Goal: Transaction & Acquisition: Purchase product/service

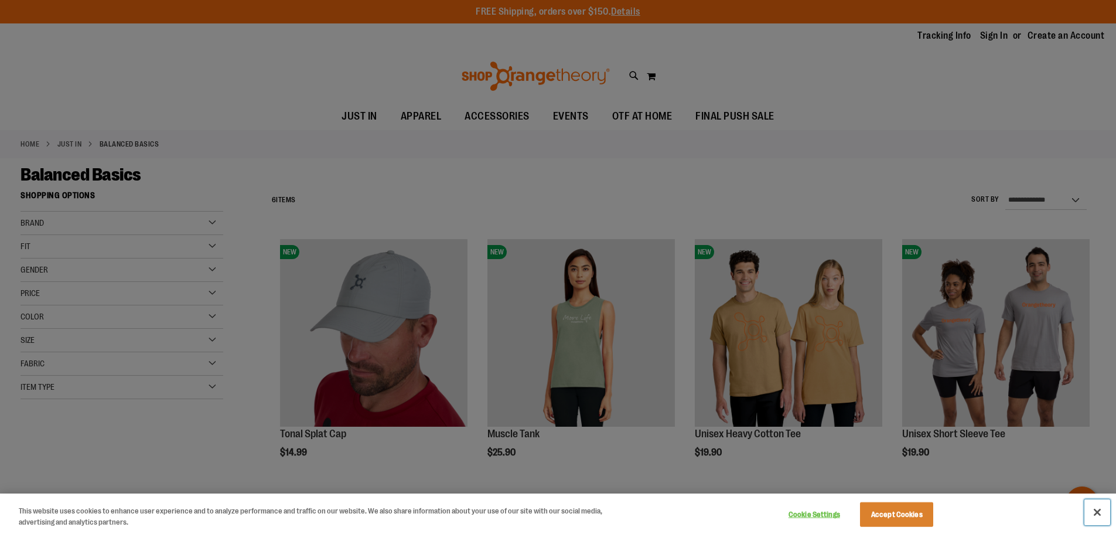
click at [1095, 513] on button "Close" at bounding box center [1097, 512] width 26 height 26
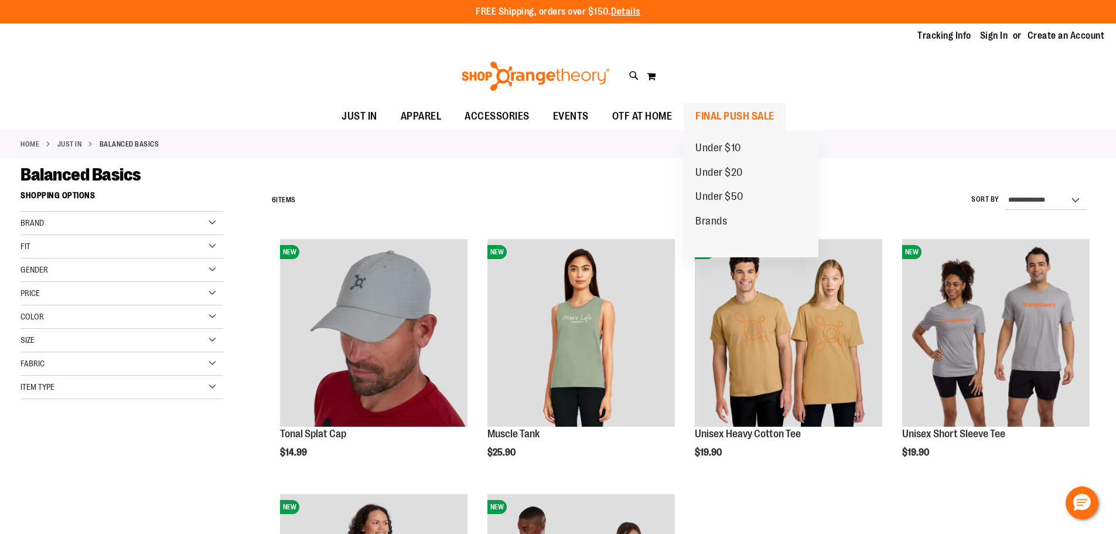
click at [722, 112] on span "FINAL PUSH SALE" at bounding box center [734, 116] width 79 height 26
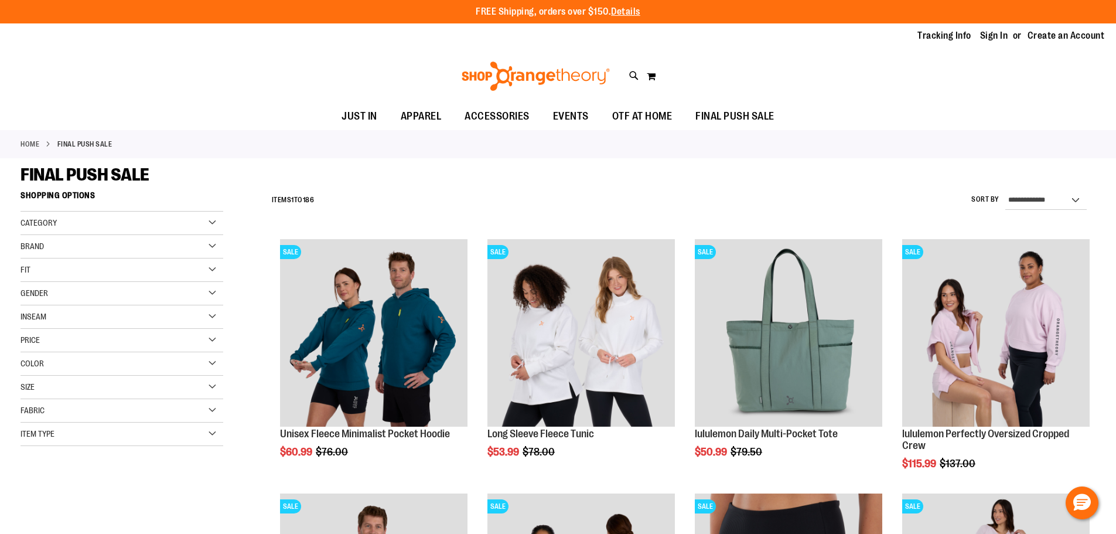
click at [74, 224] on div "Category" at bounding box center [122, 222] width 203 height 23
click at [83, 321] on div "Brand" at bounding box center [122, 316] width 203 height 23
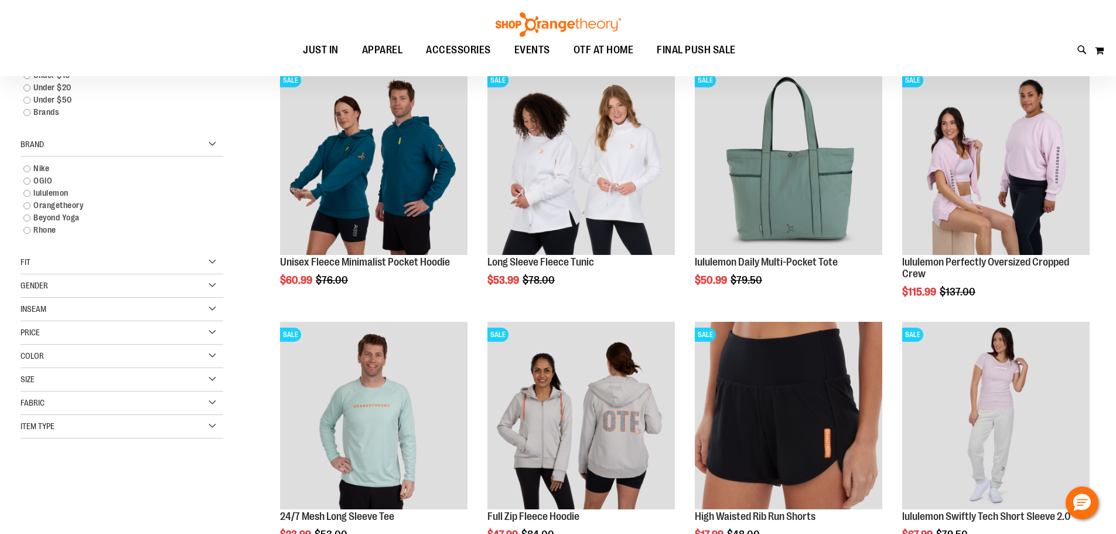
scroll to position [175, 0]
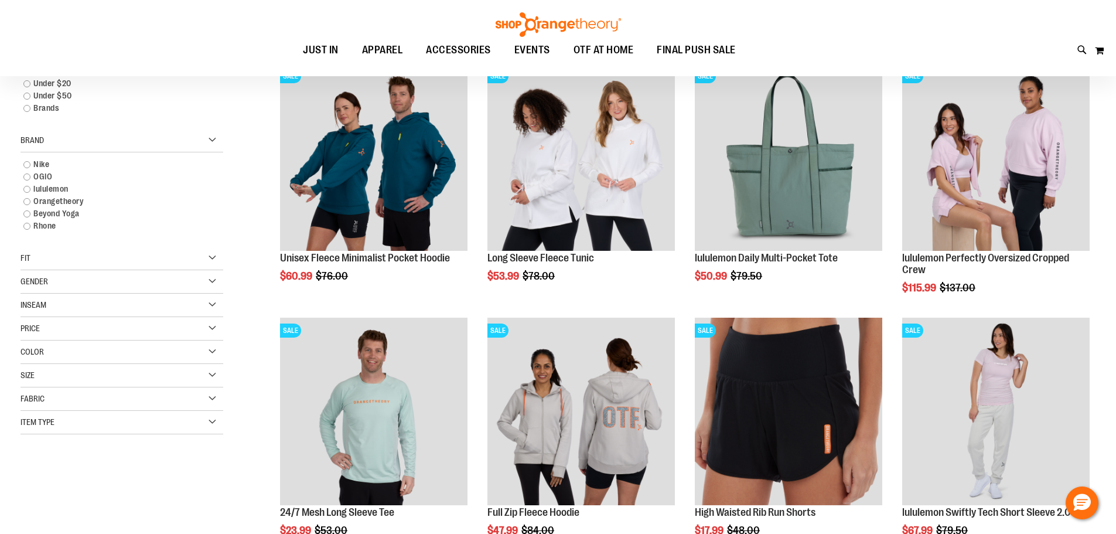
click at [80, 281] on div "Gender" at bounding box center [122, 281] width 203 height 23
click at [26, 319] on link "Women 102 items" at bounding box center [115, 318] width 194 height 12
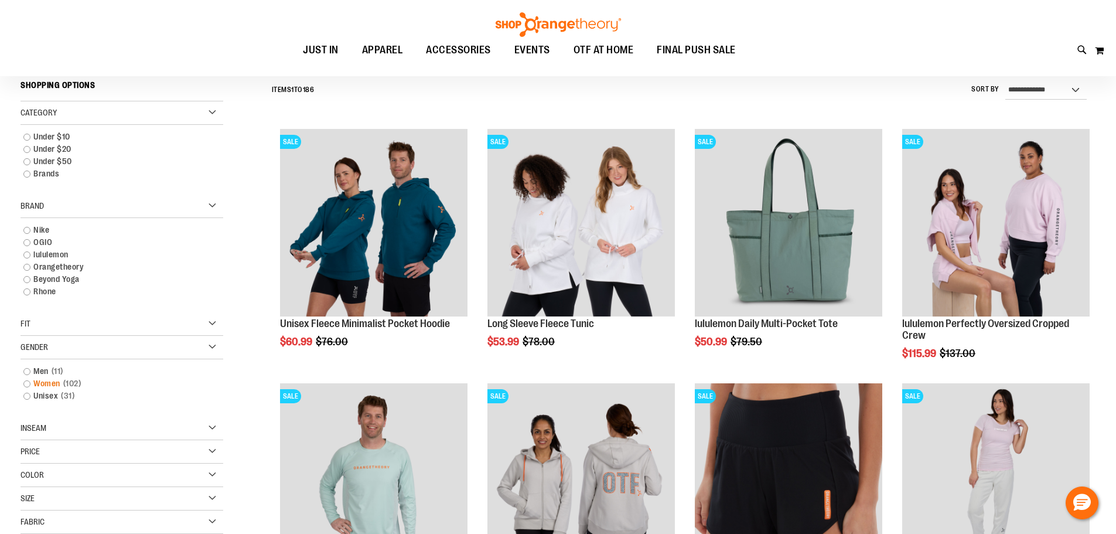
scroll to position [109, 0]
click at [37, 379] on link "Women 102 items" at bounding box center [115, 384] width 194 height 12
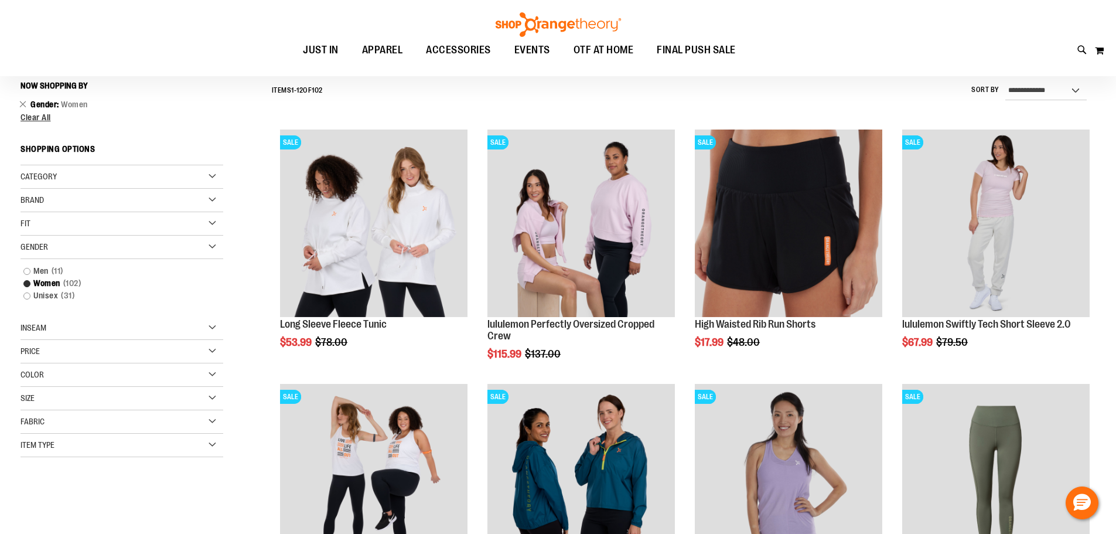
click at [215, 176] on div "Category" at bounding box center [122, 176] width 203 height 23
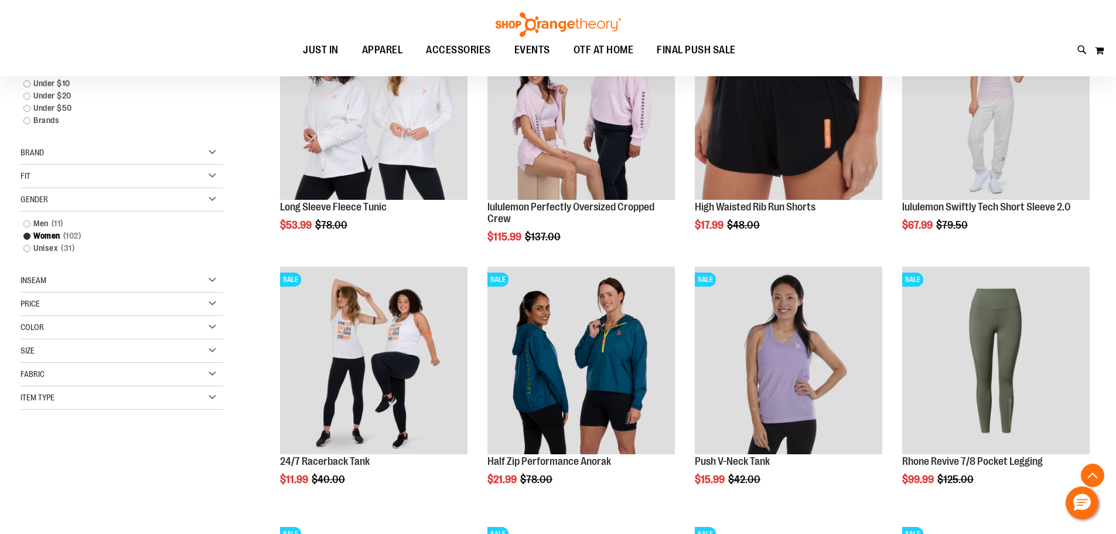
scroll to position [285, 0]
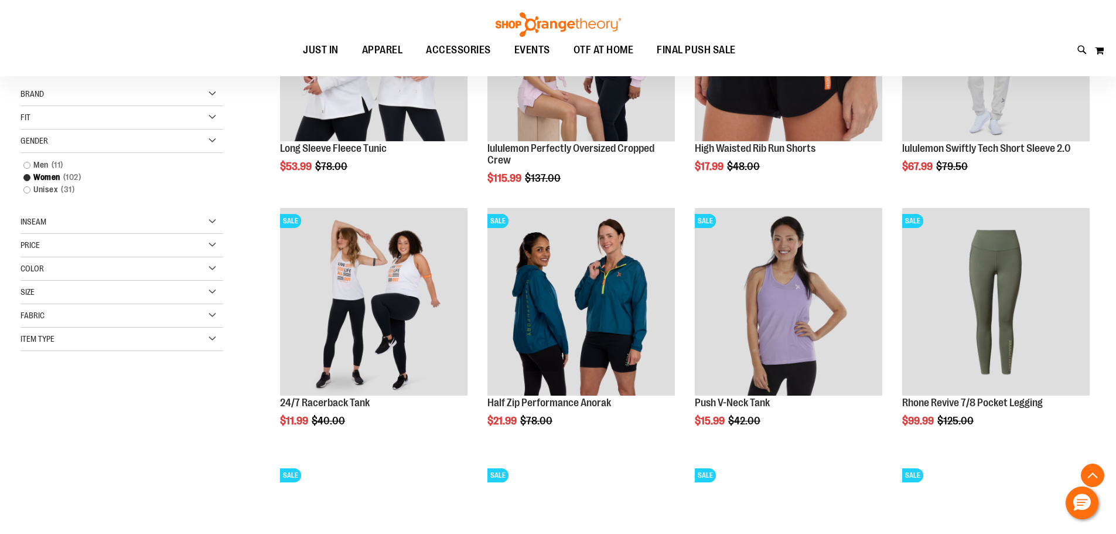
click at [211, 336] on div "Item Type" at bounding box center [122, 338] width 203 height 23
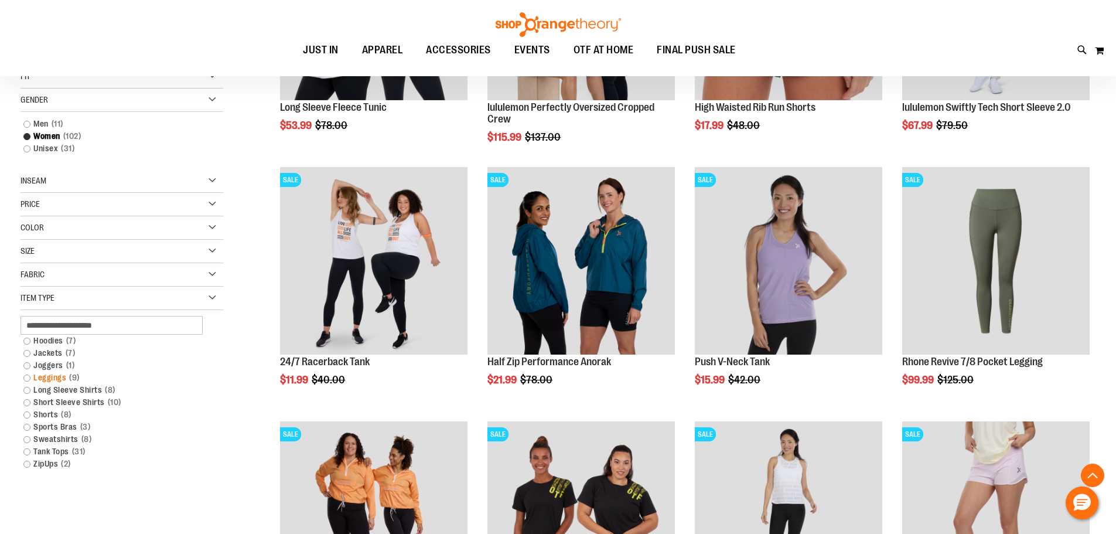
scroll to position [343, 0]
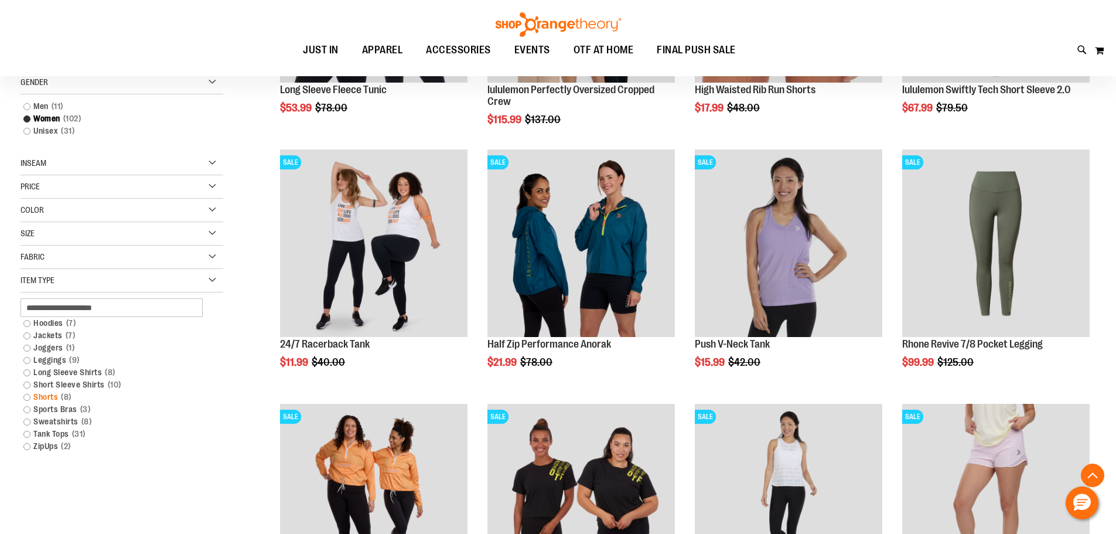
click at [50, 396] on link "Shorts 8 items" at bounding box center [115, 397] width 194 height 12
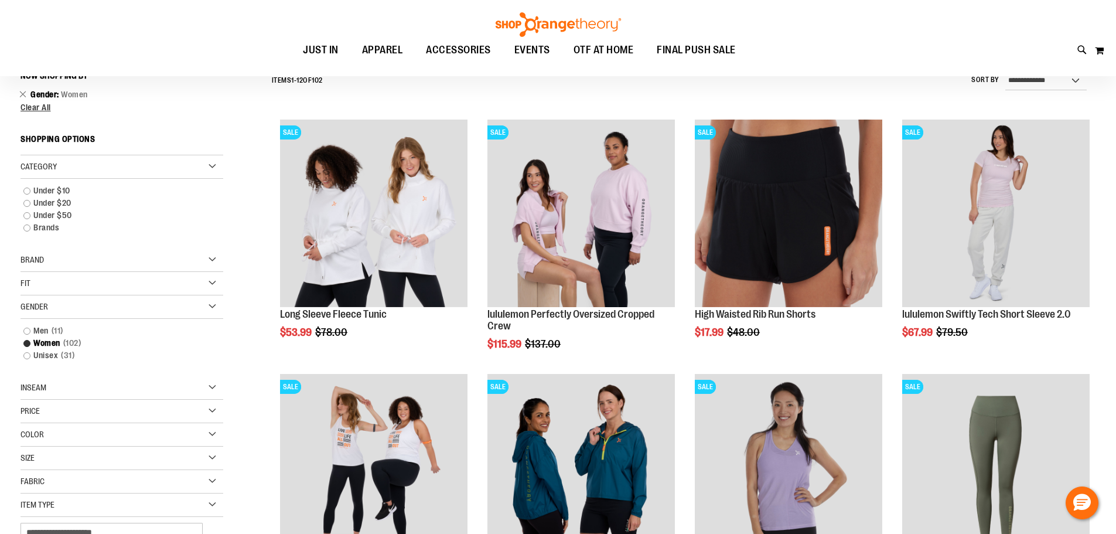
scroll to position [109, 0]
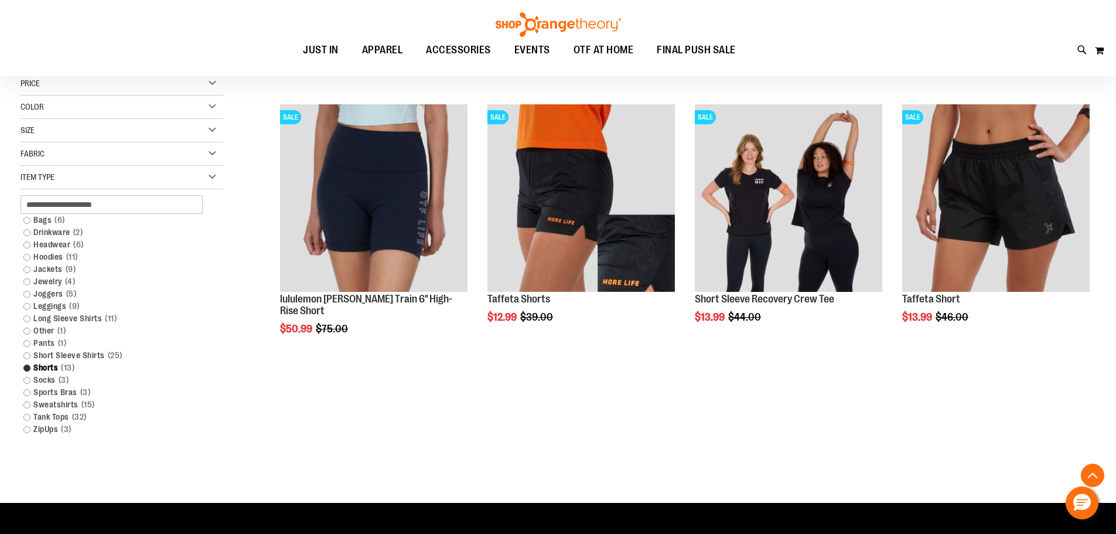
scroll to position [409, 0]
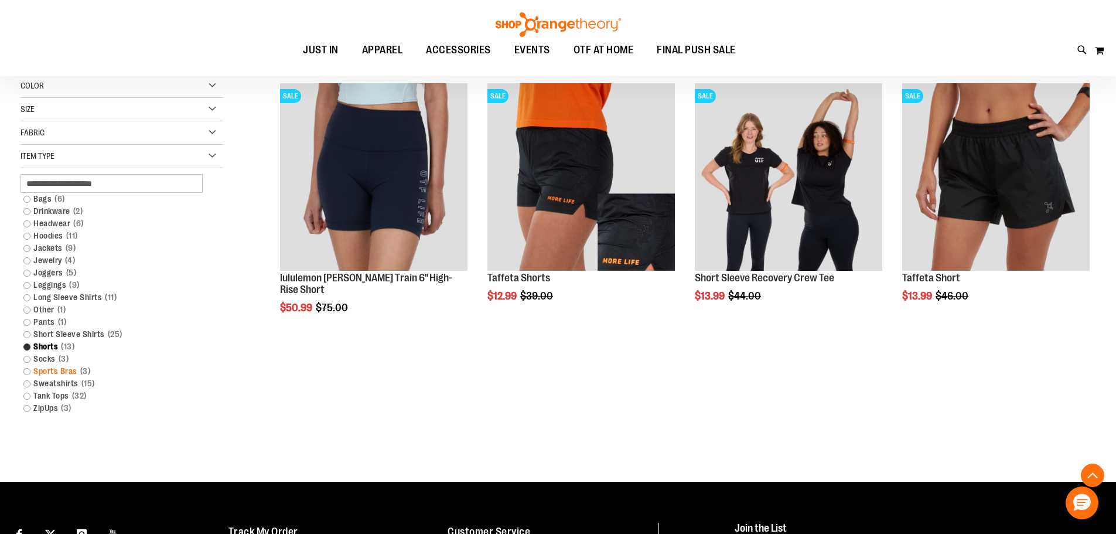
click at [26, 370] on link "Sports Bras 3 items" at bounding box center [115, 371] width 194 height 12
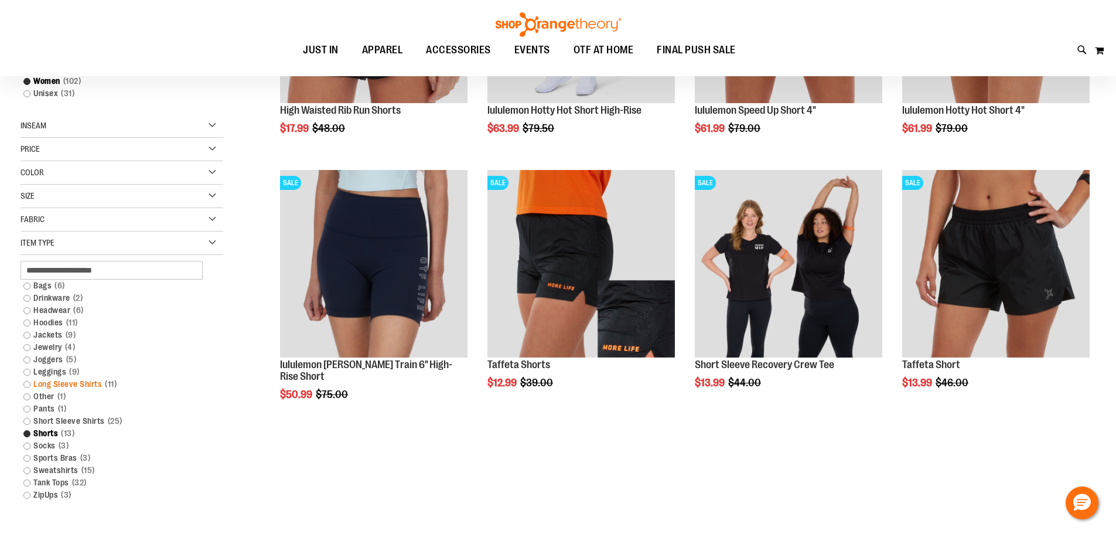
scroll to position [343, 0]
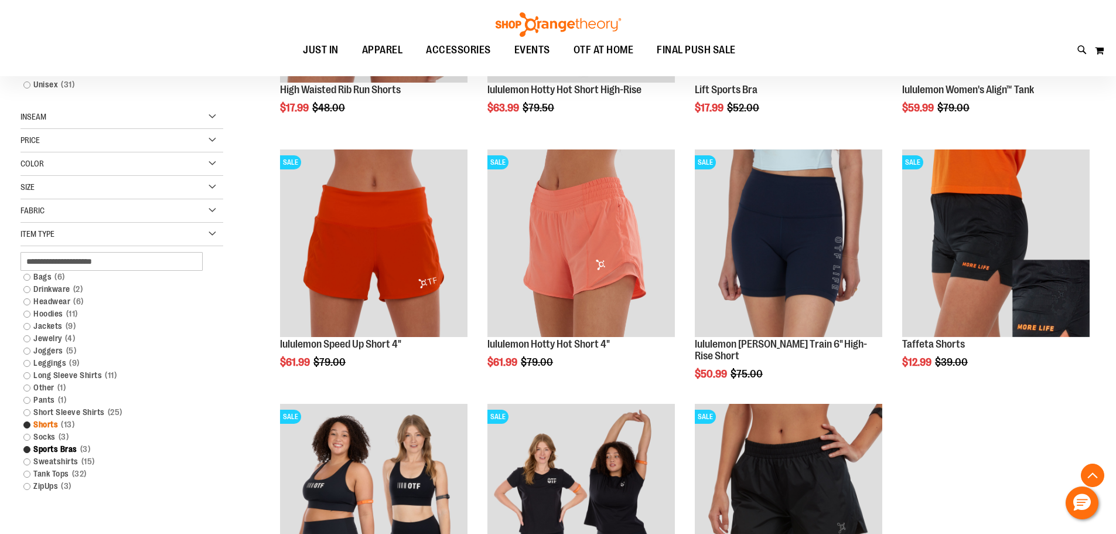
click at [25, 425] on link "Shorts 13 items" at bounding box center [115, 424] width 194 height 12
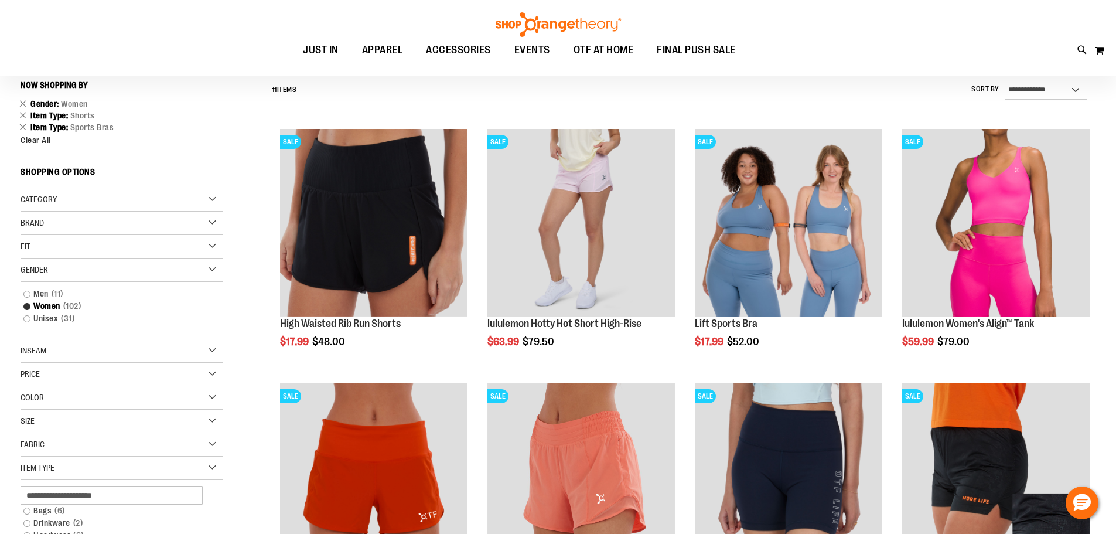
scroll to position [109, 0]
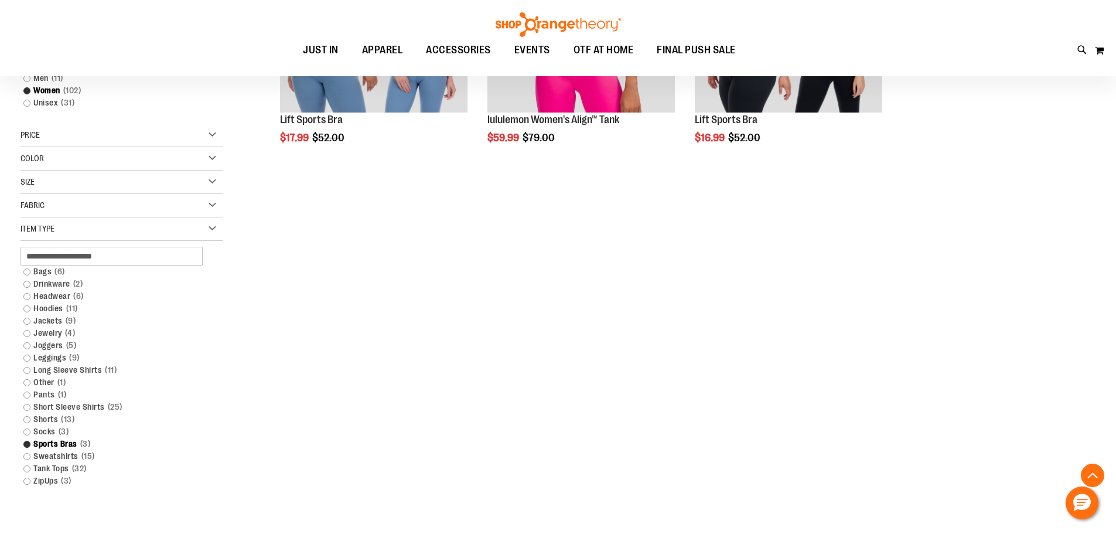
scroll to position [343, 0]
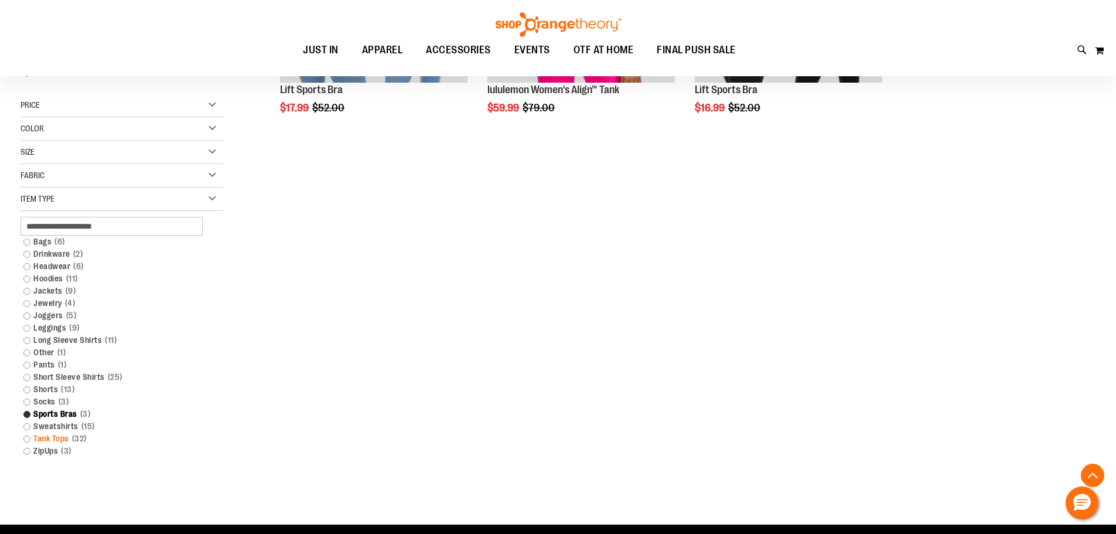
click at [38, 436] on link "Tank Tops 32 items" at bounding box center [115, 438] width 194 height 12
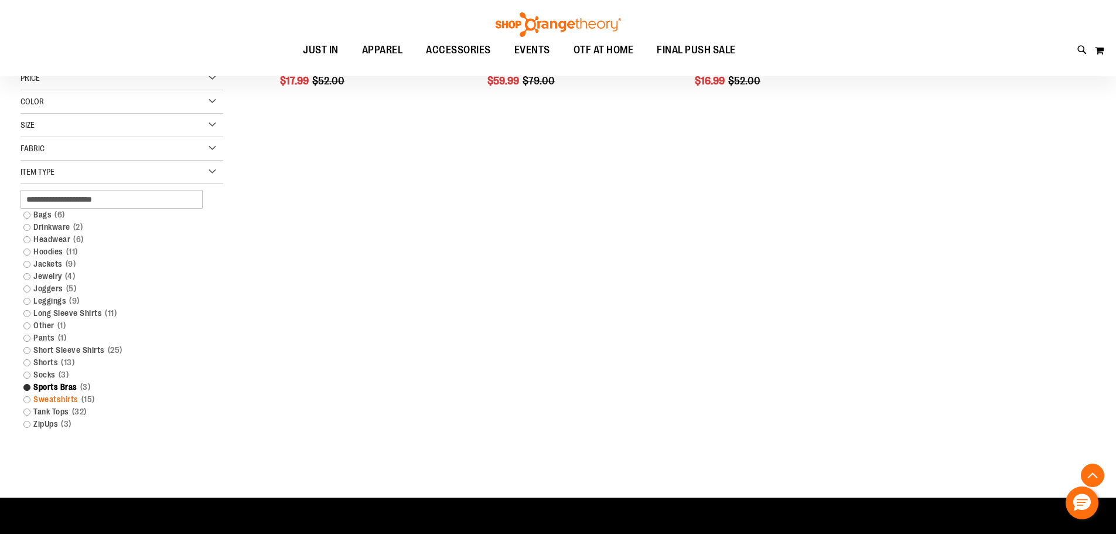
scroll to position [402, 0]
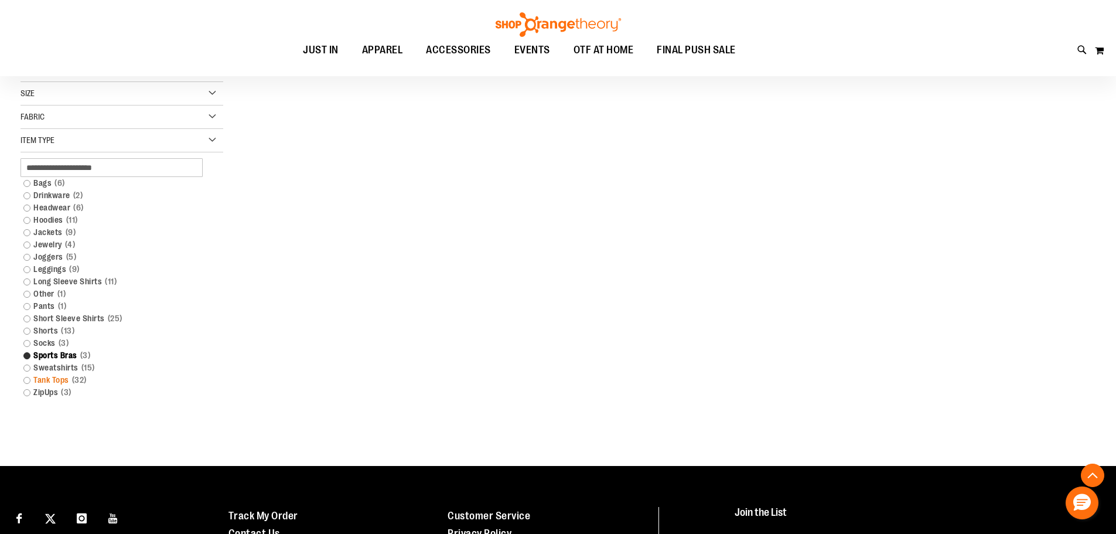
click at [24, 378] on link "Tank Tops 32 items" at bounding box center [115, 380] width 194 height 12
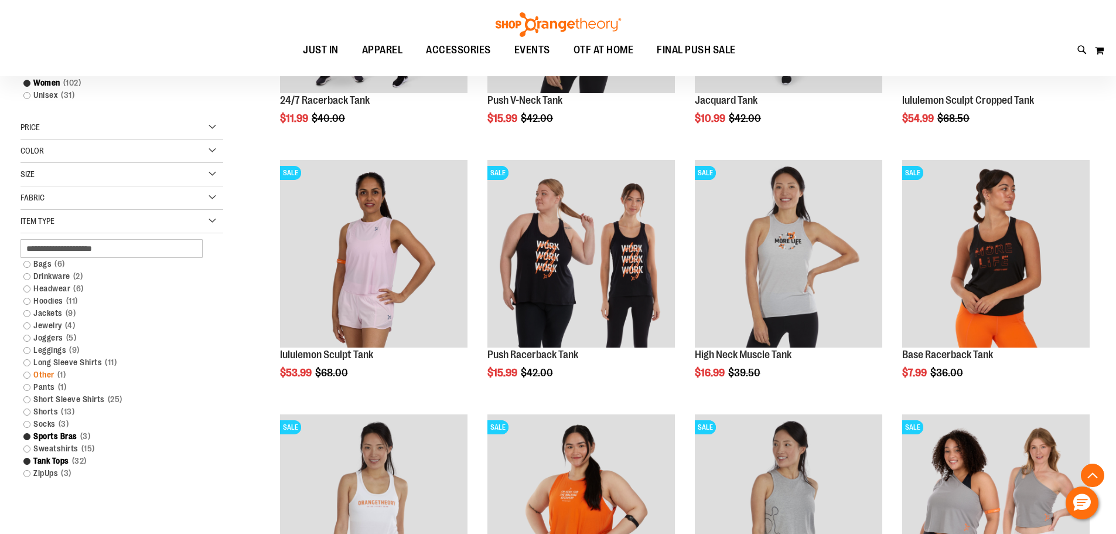
scroll to position [343, 0]
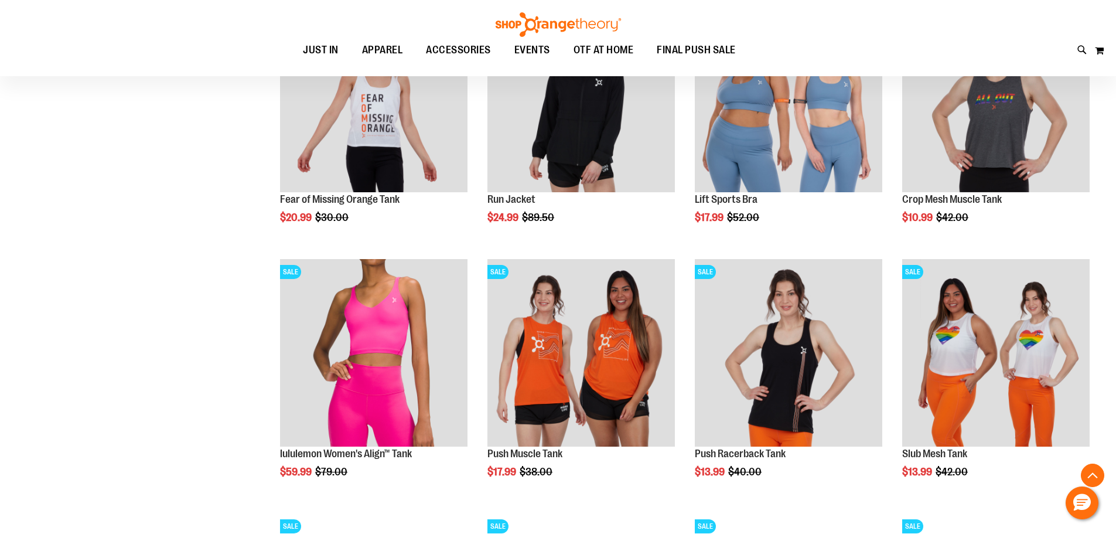
scroll to position [1046, 0]
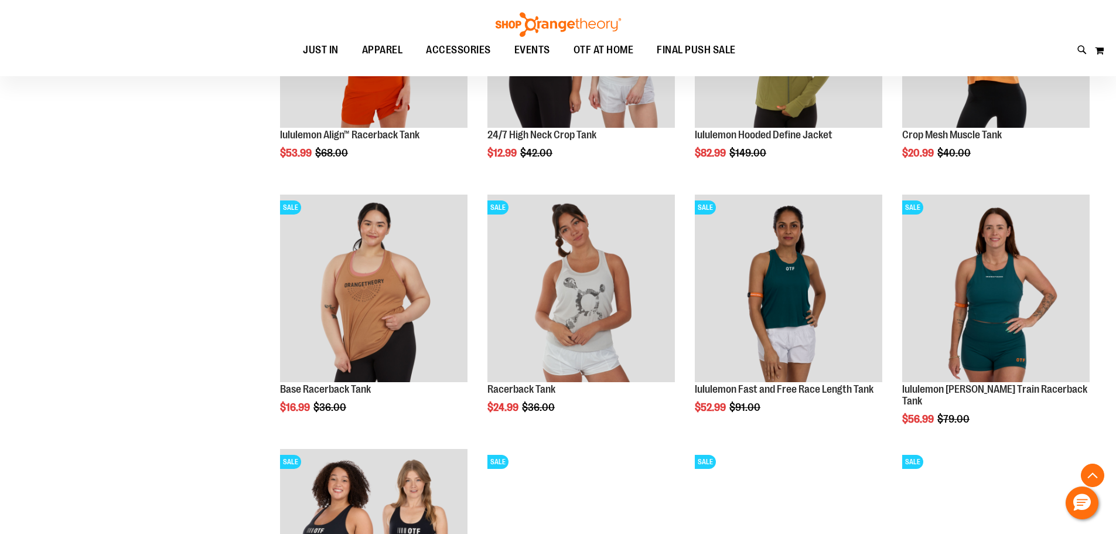
scroll to position [1588, 0]
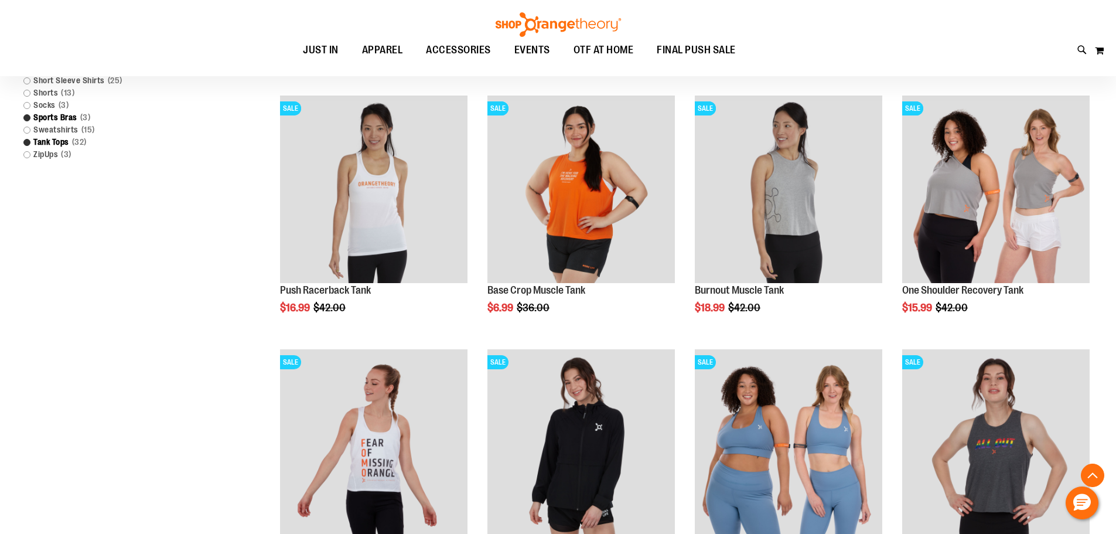
scroll to position [417, 0]
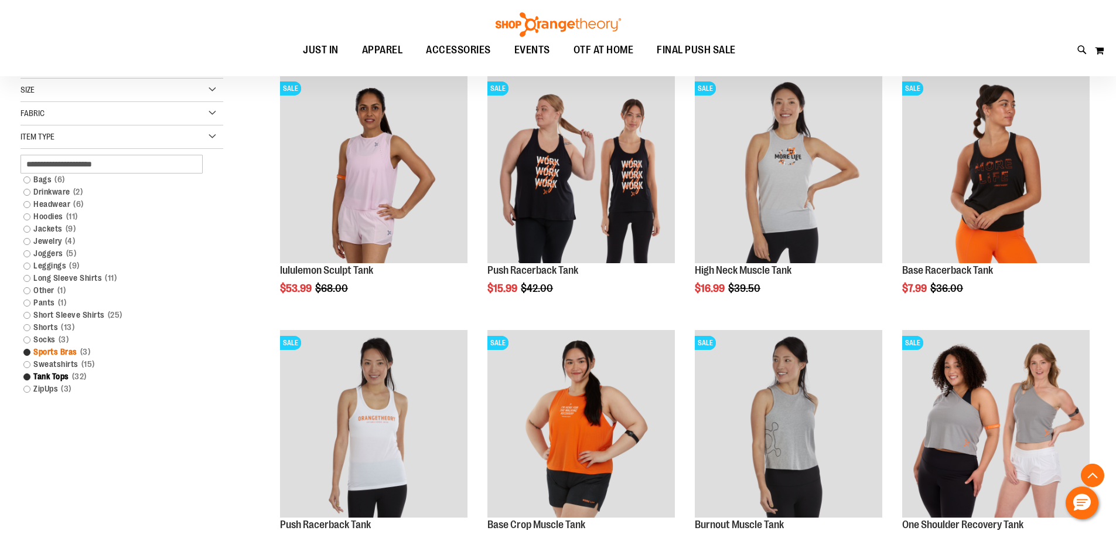
click at [28, 349] on link "Sports Bras 3 items" at bounding box center [115, 352] width 194 height 12
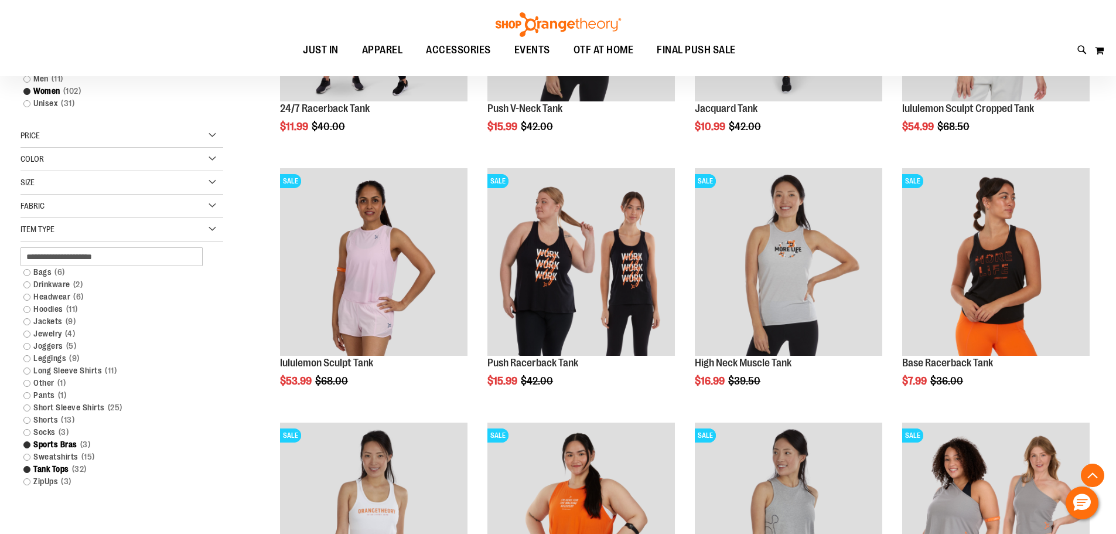
scroll to position [402, 0]
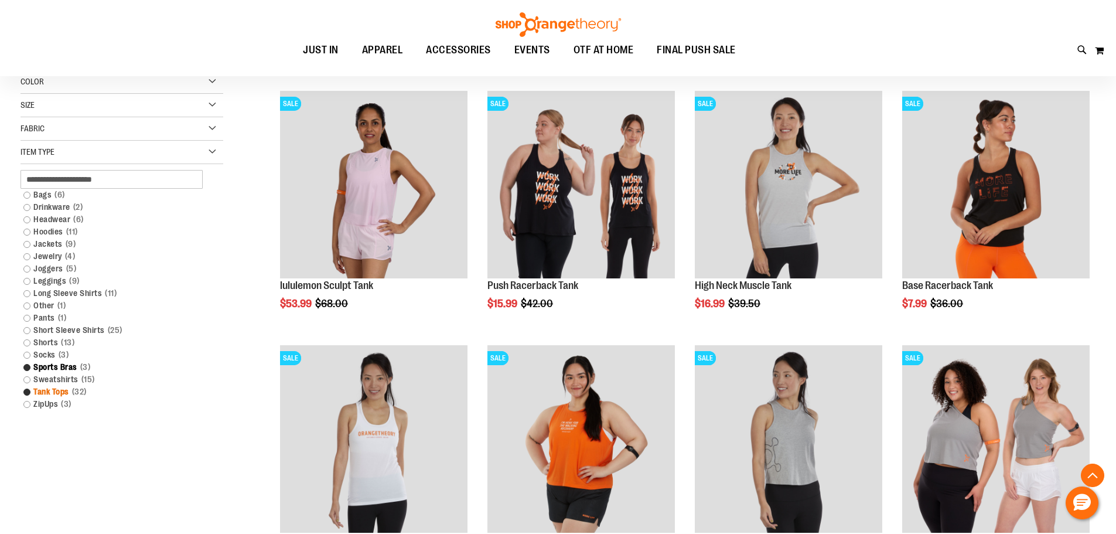
click at [24, 392] on link "Tank Tops 32 items" at bounding box center [115, 391] width 194 height 12
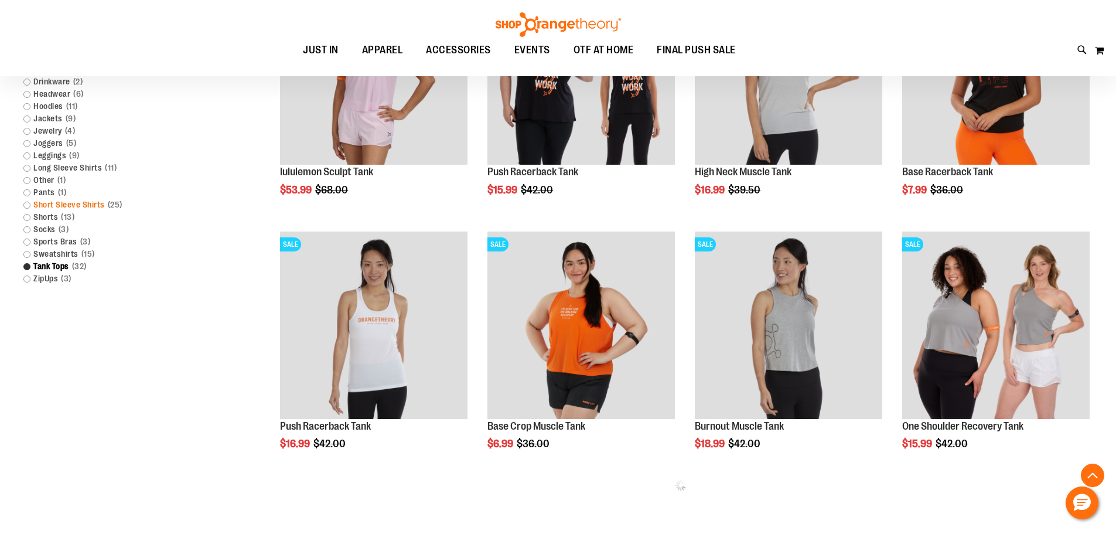
scroll to position [519, 0]
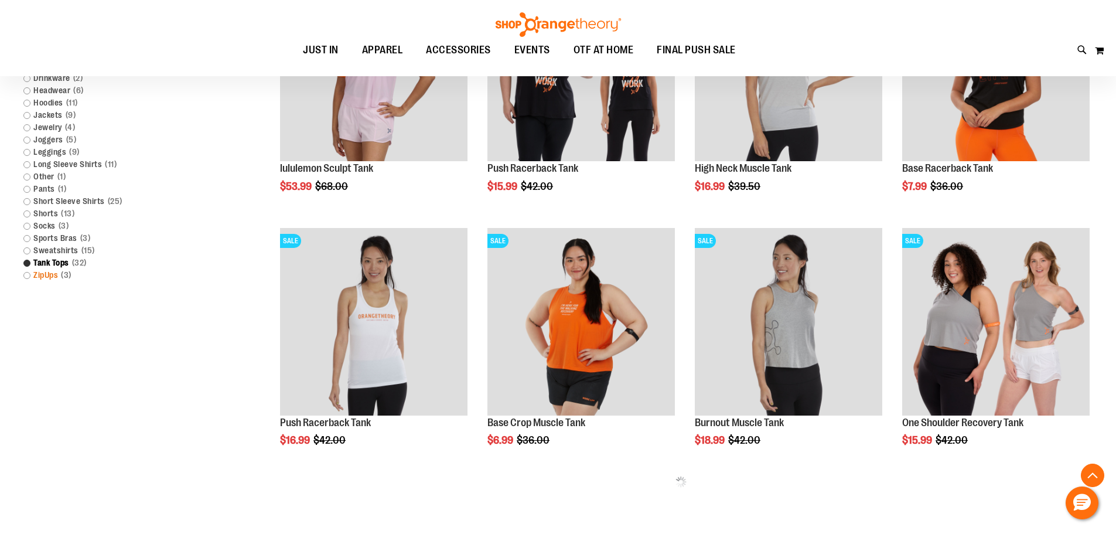
click at [24, 276] on link "ZipUps 3 items" at bounding box center [115, 275] width 194 height 12
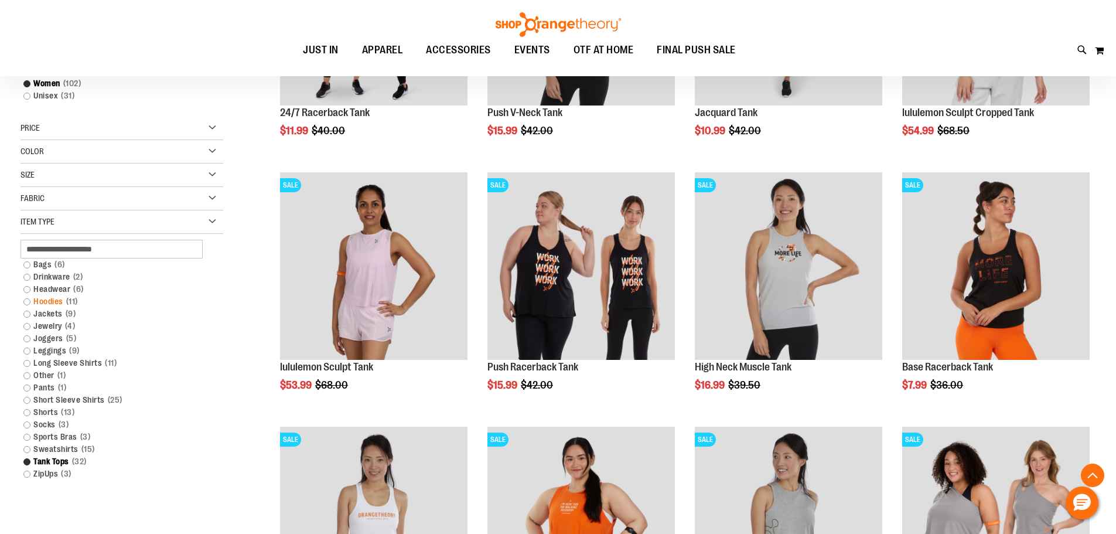
scroll to position [343, 0]
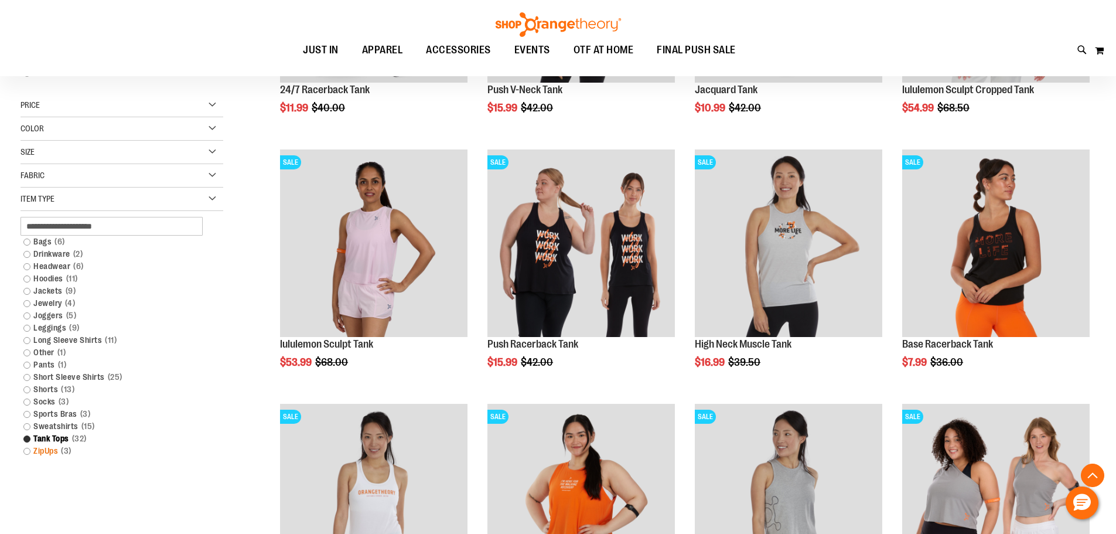
click at [52, 449] on link "ZipUps 3 items" at bounding box center [115, 451] width 194 height 12
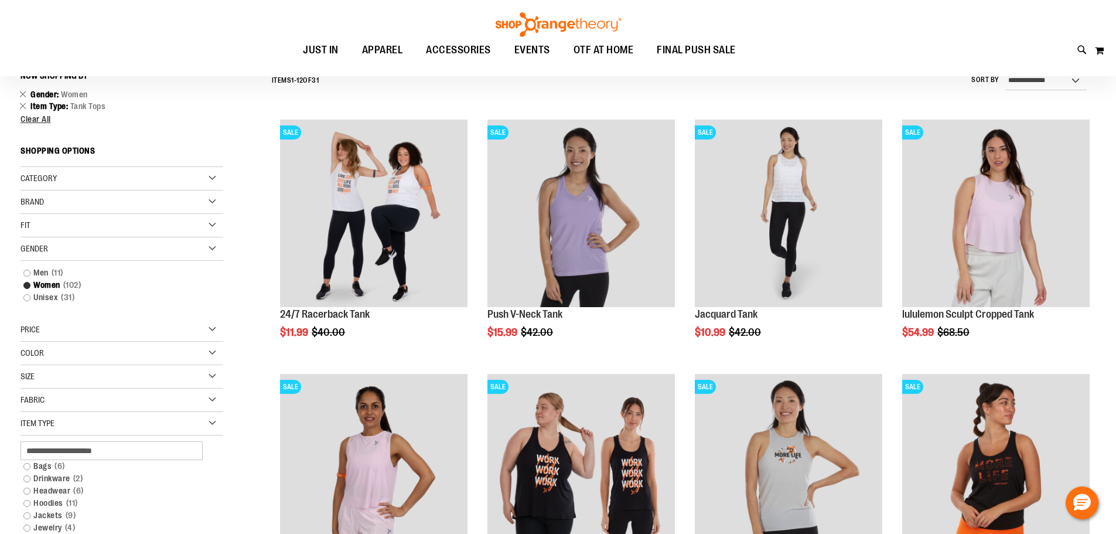
scroll to position [109, 0]
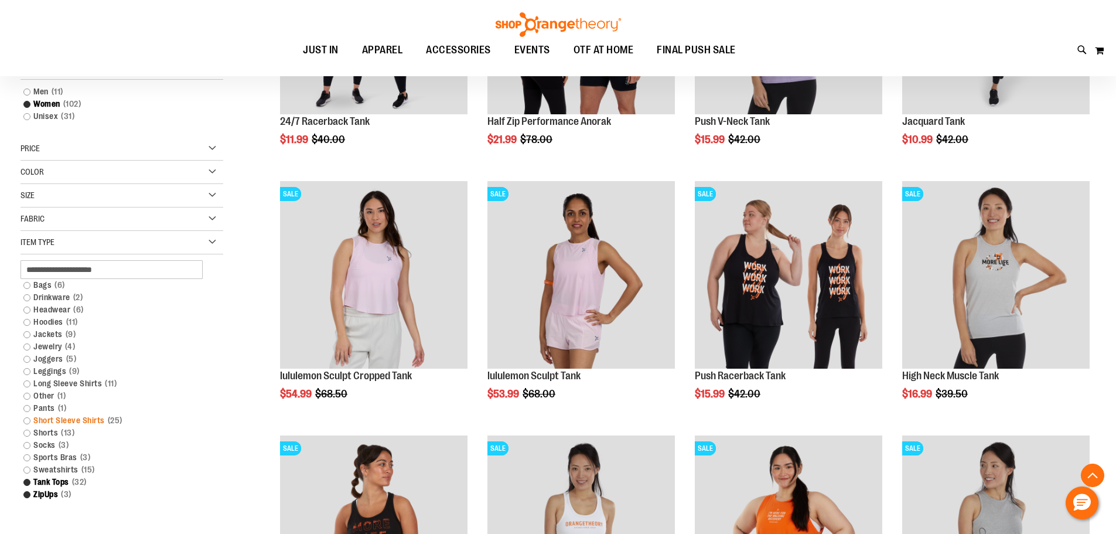
scroll to position [343, 0]
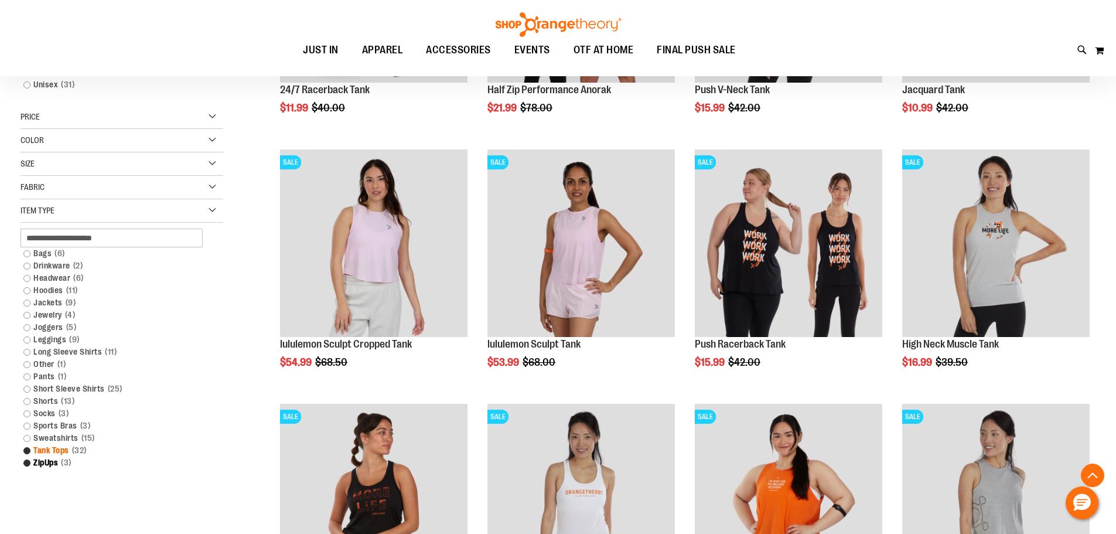
click at [25, 445] on link "Tank Tops 32 items" at bounding box center [115, 450] width 194 height 12
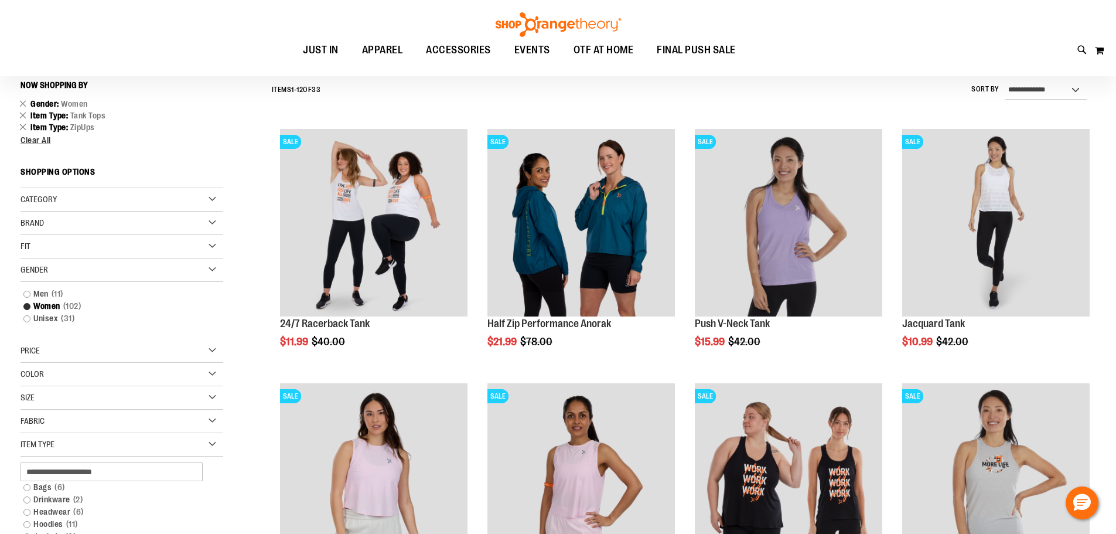
scroll to position [109, 0]
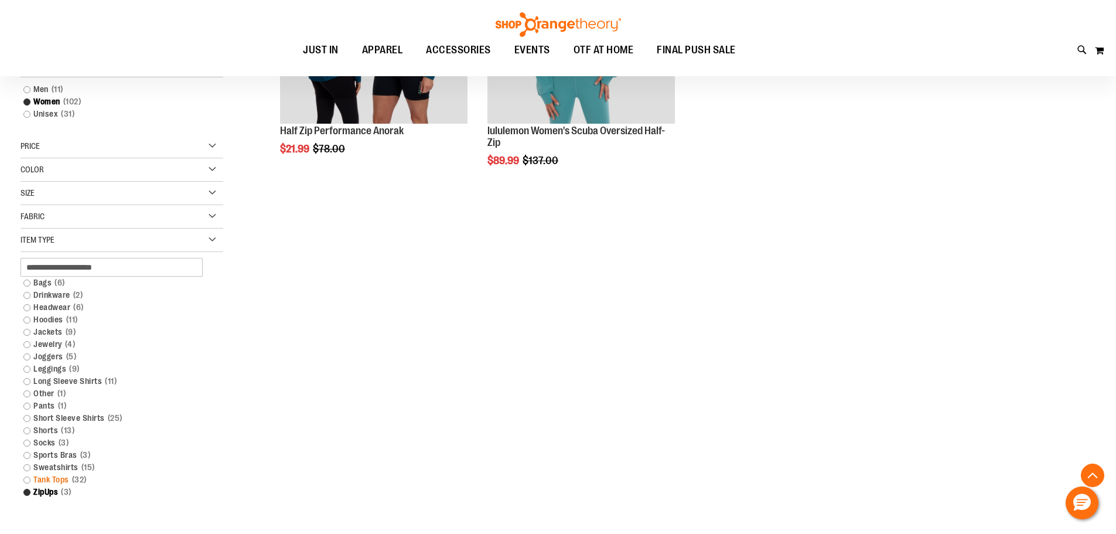
scroll to position [343, 0]
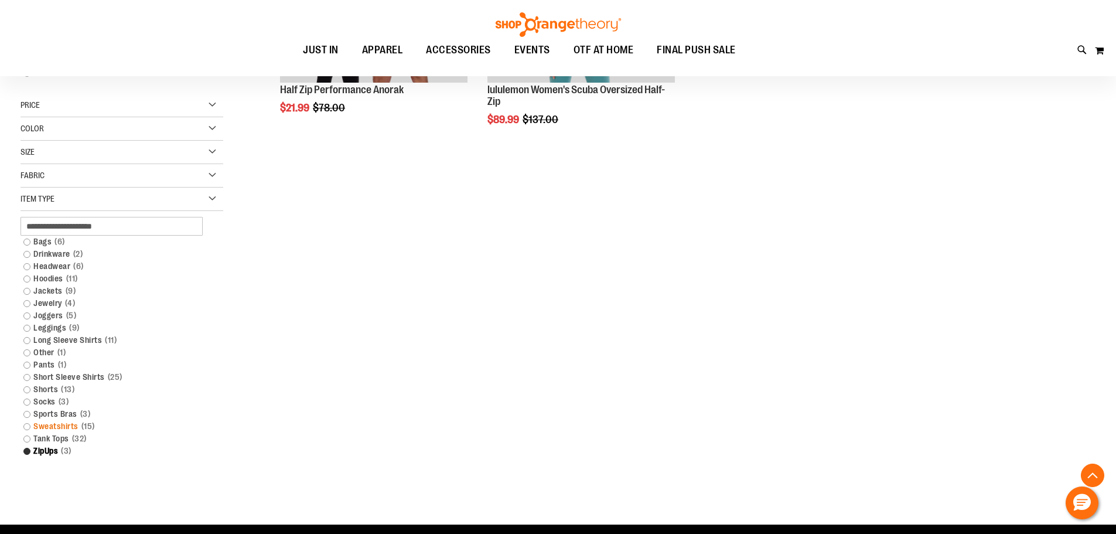
click at [42, 423] on link "Sweatshirts 15 items" at bounding box center [115, 426] width 194 height 12
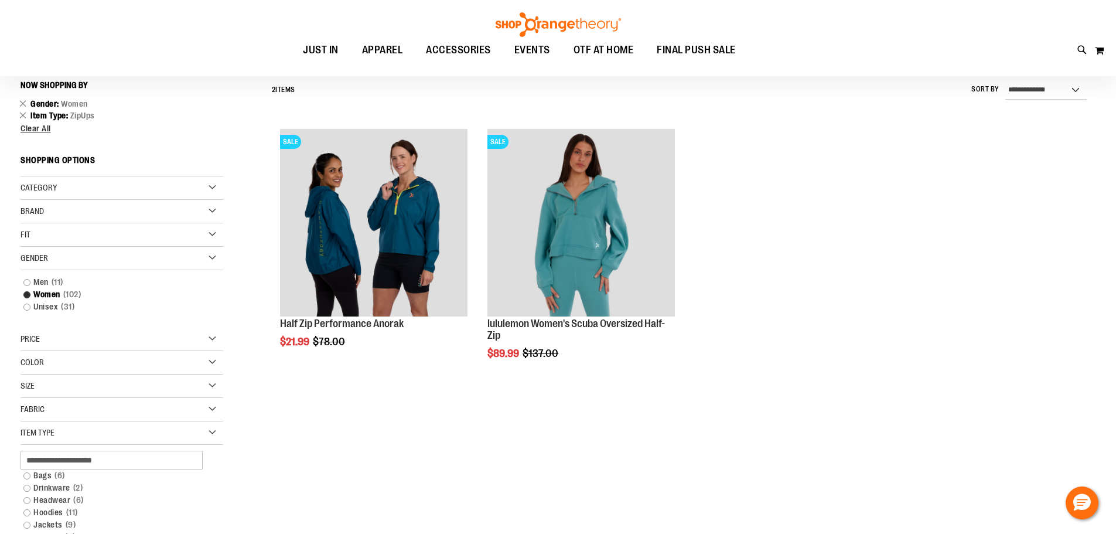
scroll to position [109, 0]
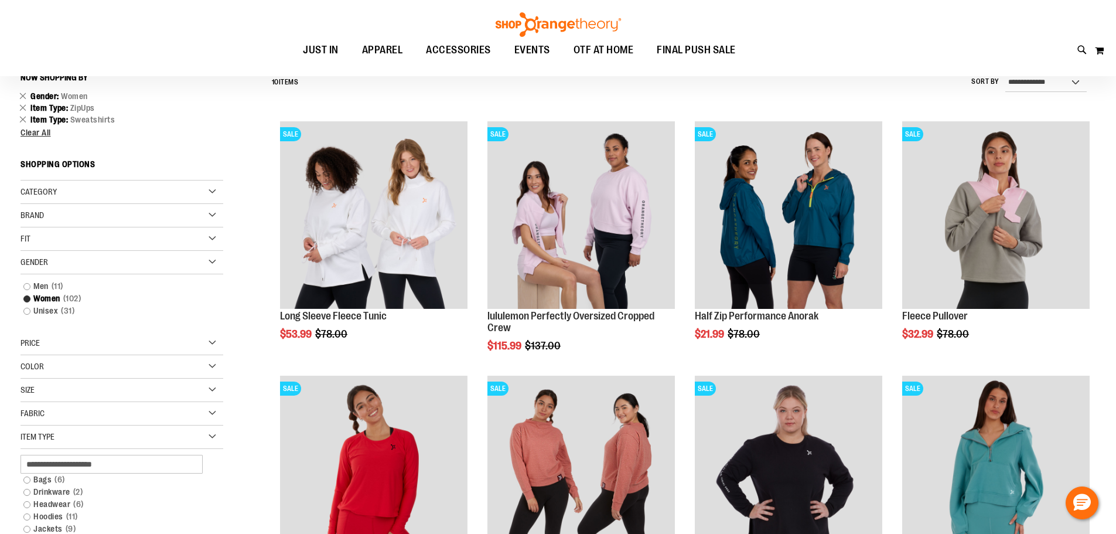
scroll to position [117, 0]
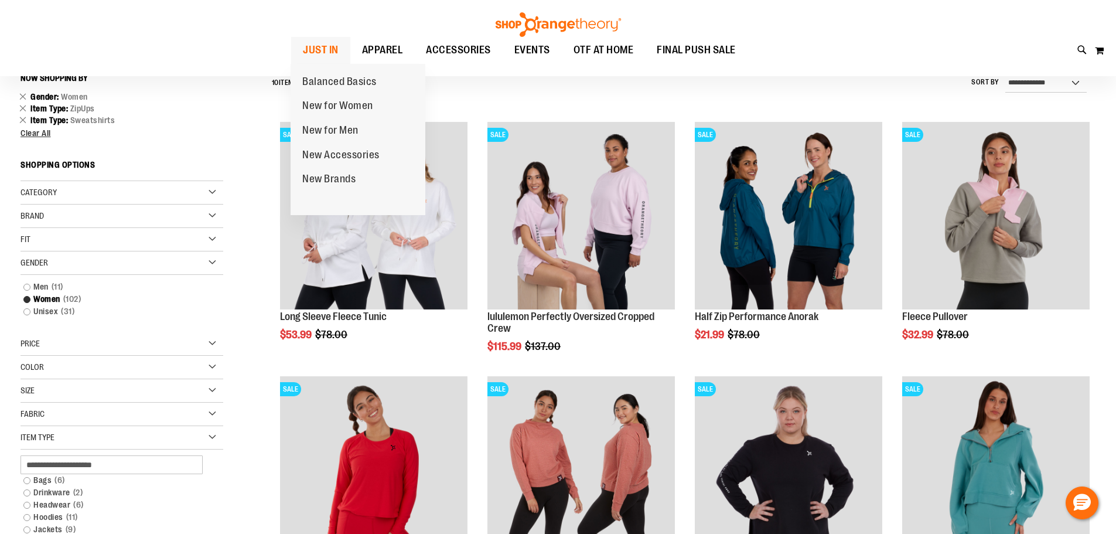
click at [327, 48] on span "JUST IN" at bounding box center [321, 50] width 36 height 26
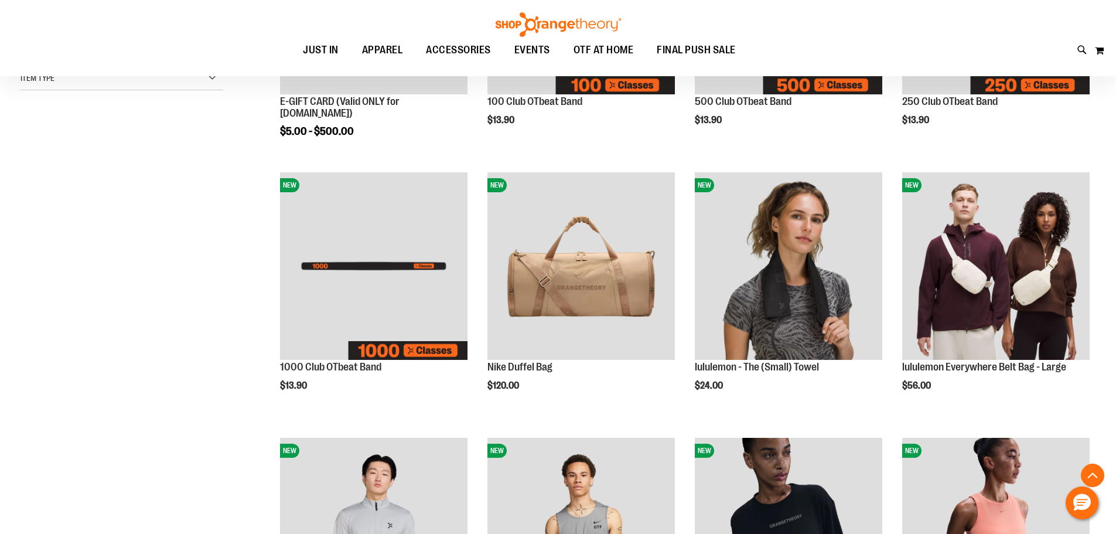
scroll to position [351, 0]
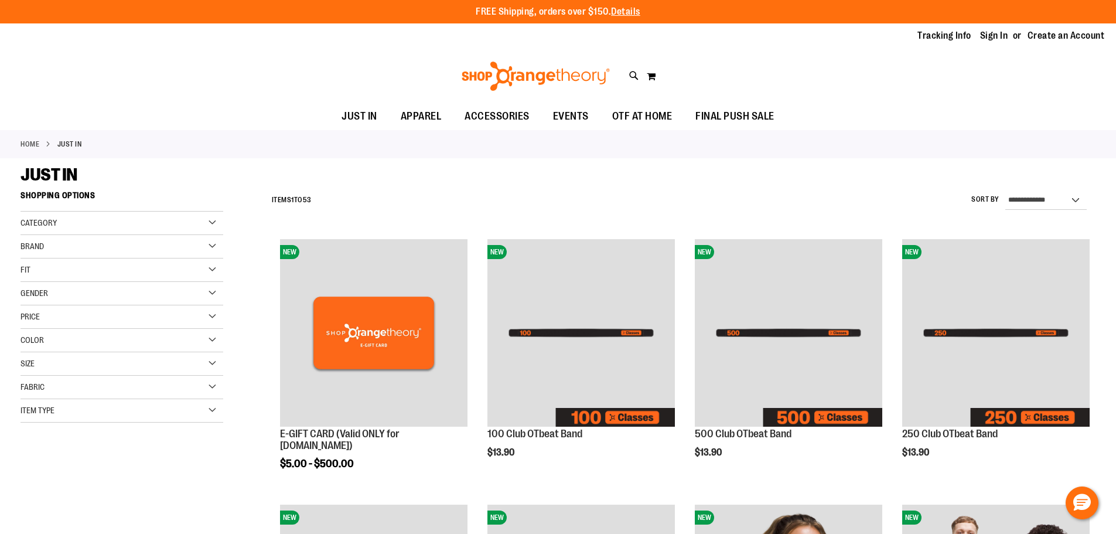
click at [134, 219] on div "Category" at bounding box center [122, 222] width 203 height 23
click at [59, 260] on link "New for Women" at bounding box center [115, 259] width 194 height 12
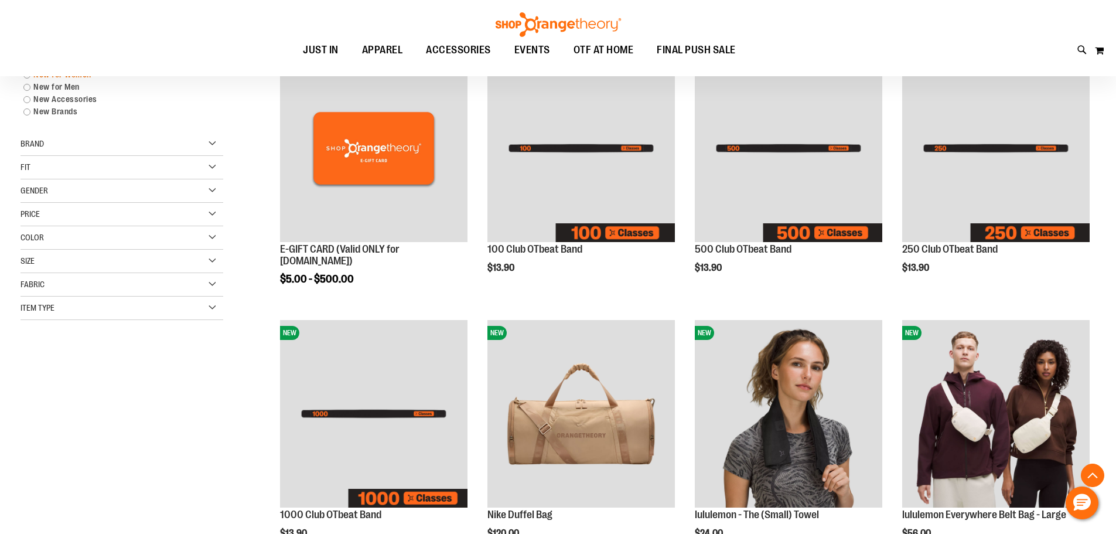
scroll to position [185, 0]
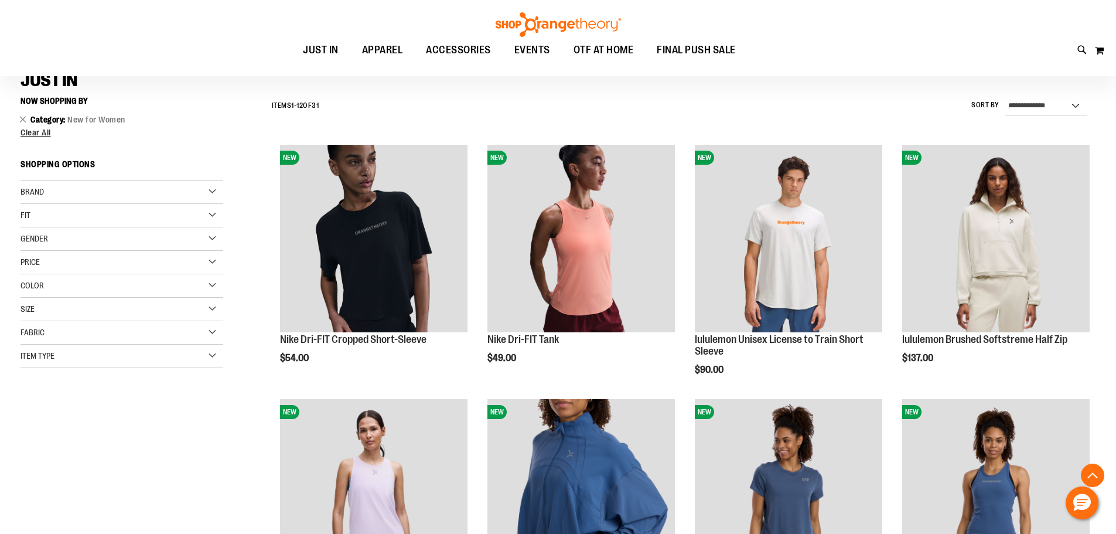
scroll to position [234, 0]
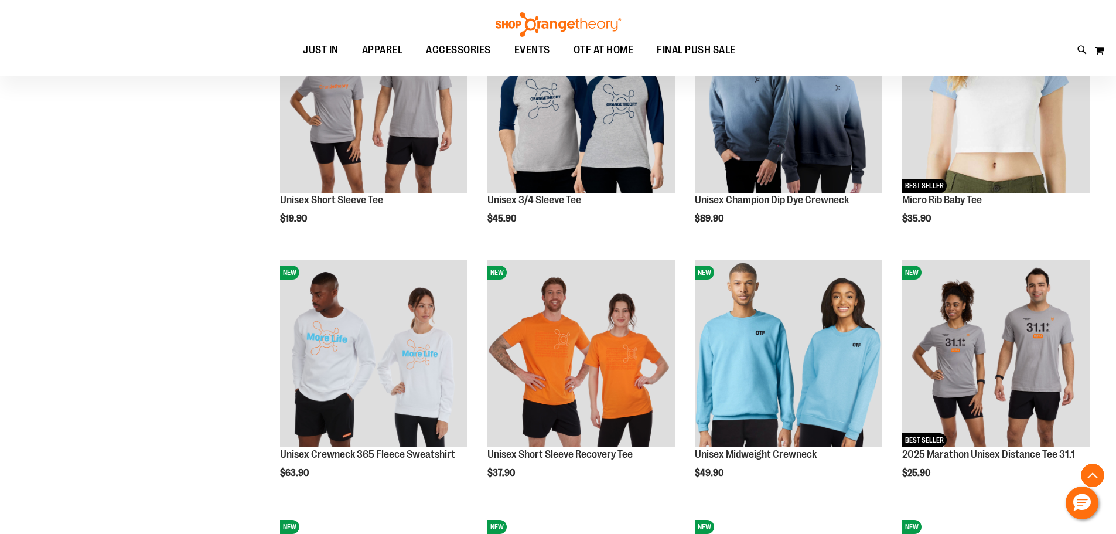
scroll to position [1054, 0]
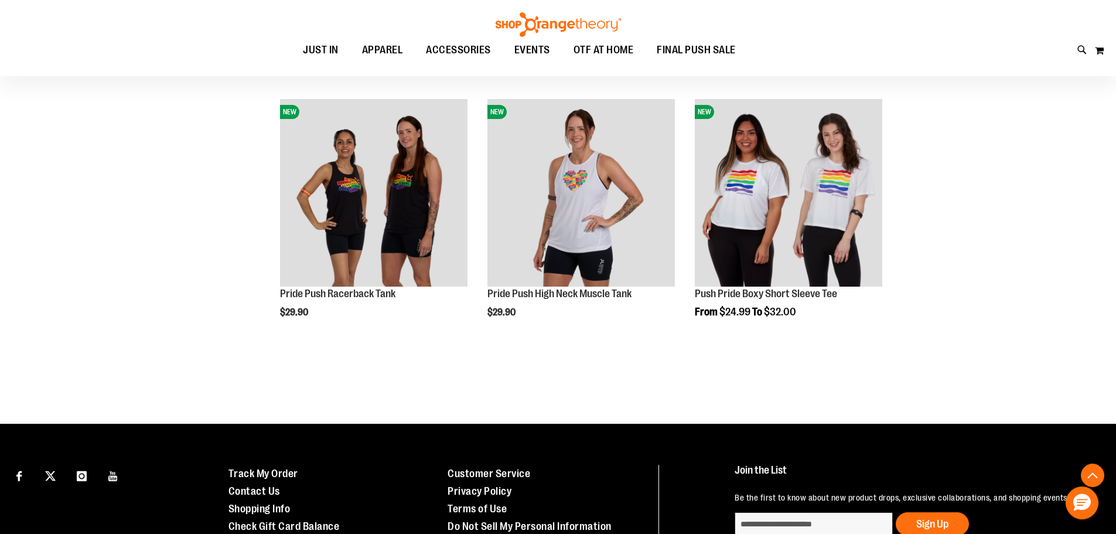
scroll to position [1991, 0]
